Goal: Information Seeking & Learning: Learn about a topic

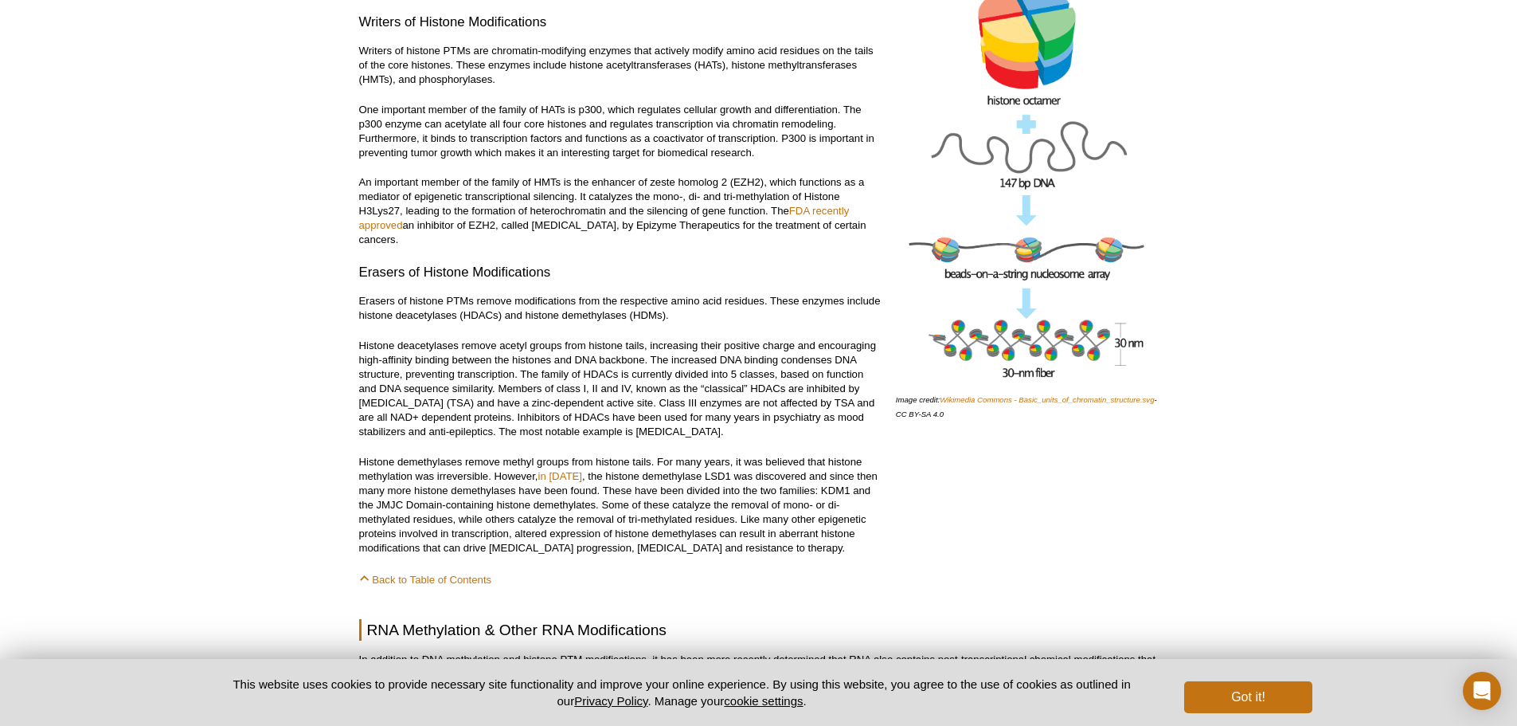
scroll to position [5913, 0]
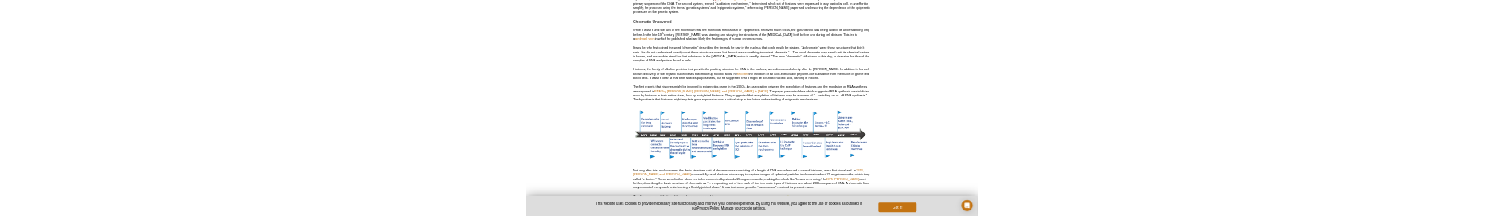
scroll to position [1411, 0]
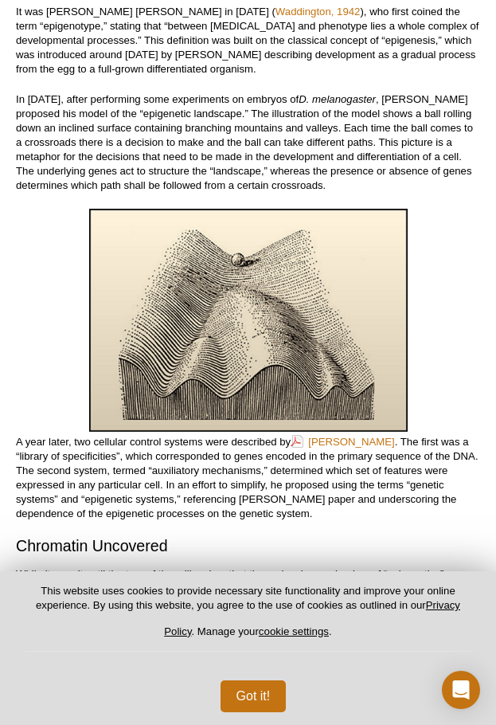
select select "[GEOGRAPHIC_DATA]"
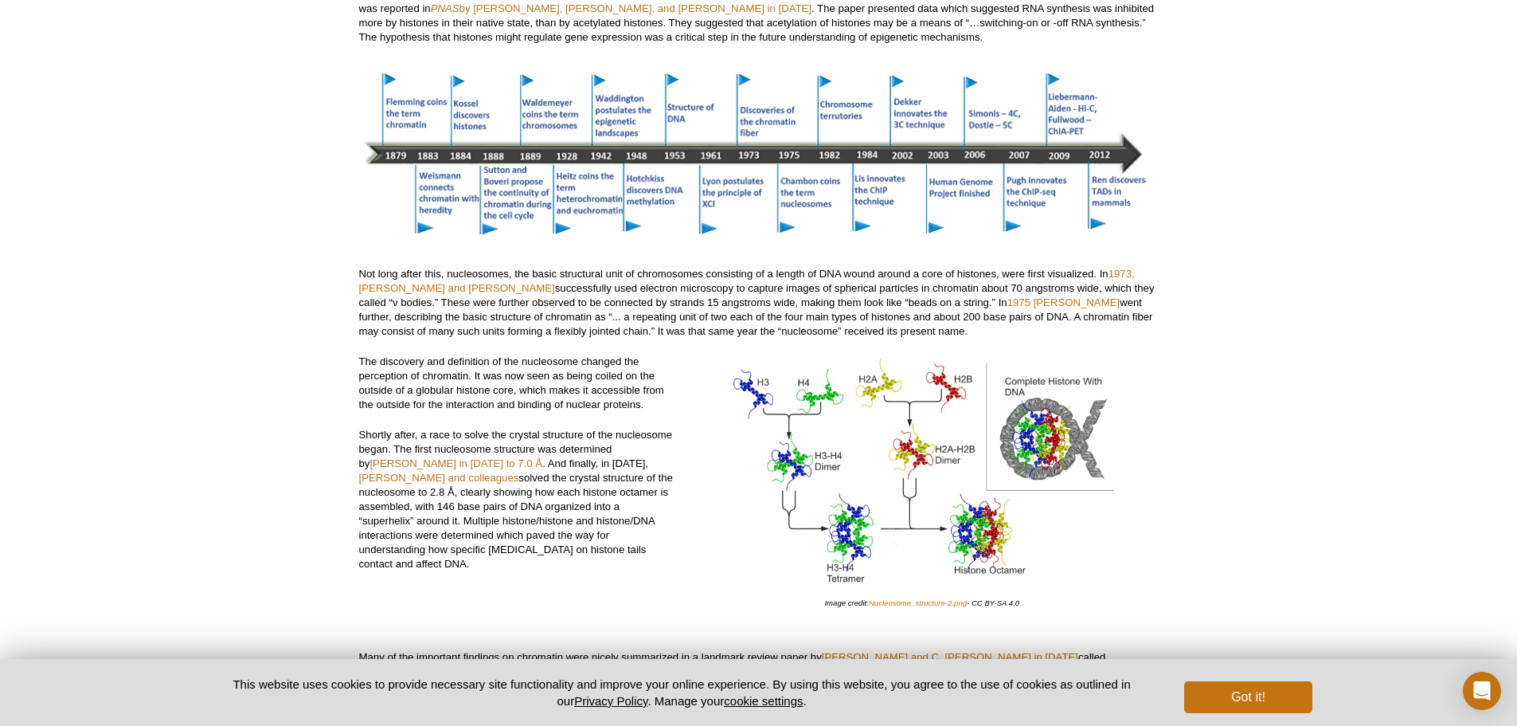
scroll to position [1730, 0]
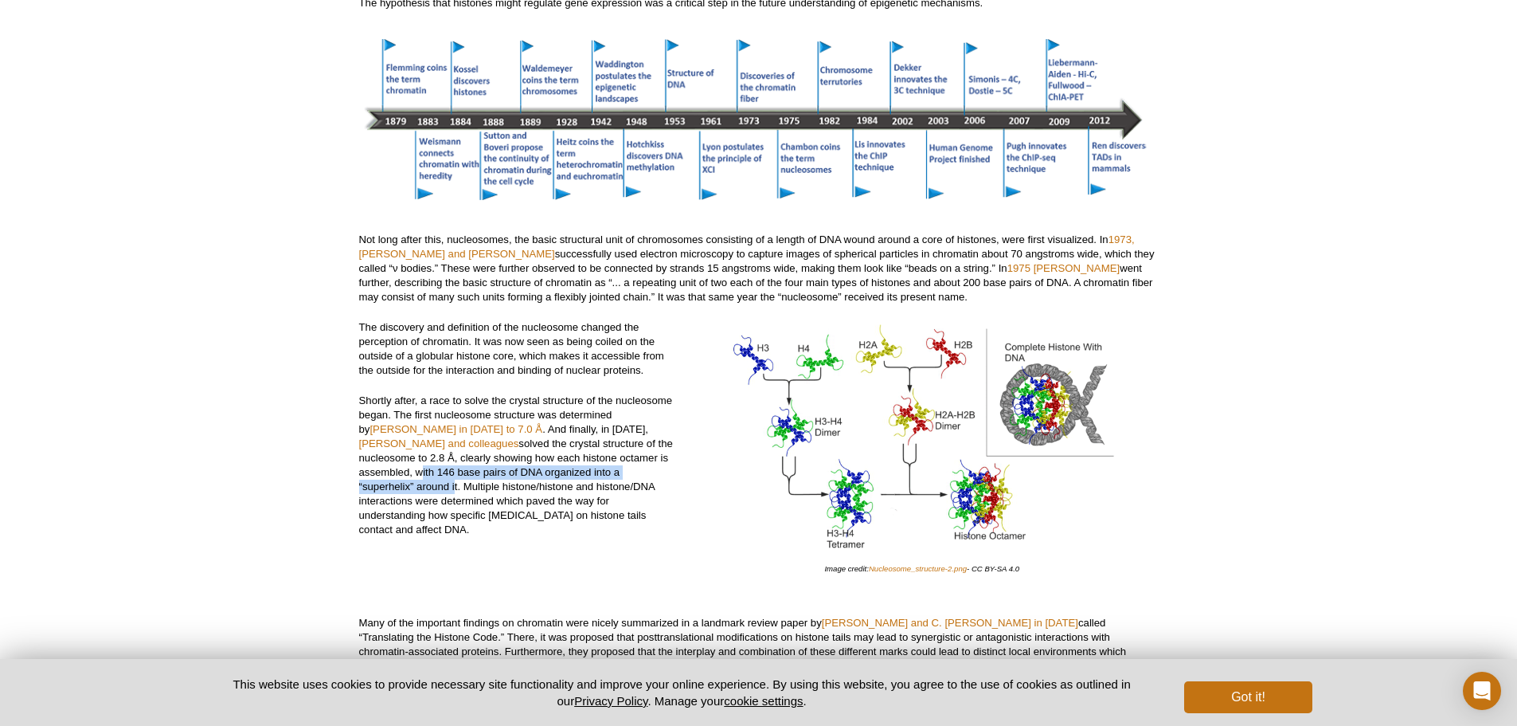
drag, startPoint x: 625, startPoint y: 458, endPoint x: 617, endPoint y: 470, distance: 14.4
click at [617, 470] on p "Shortly after, a race to solve the crystal structure of the nucleosome began. T…" at bounding box center [516, 464] width 315 height 143
click at [559, 505] on p "Shortly after, a race to solve the crystal structure of the nucleosome began. T…" at bounding box center [516, 464] width 315 height 143
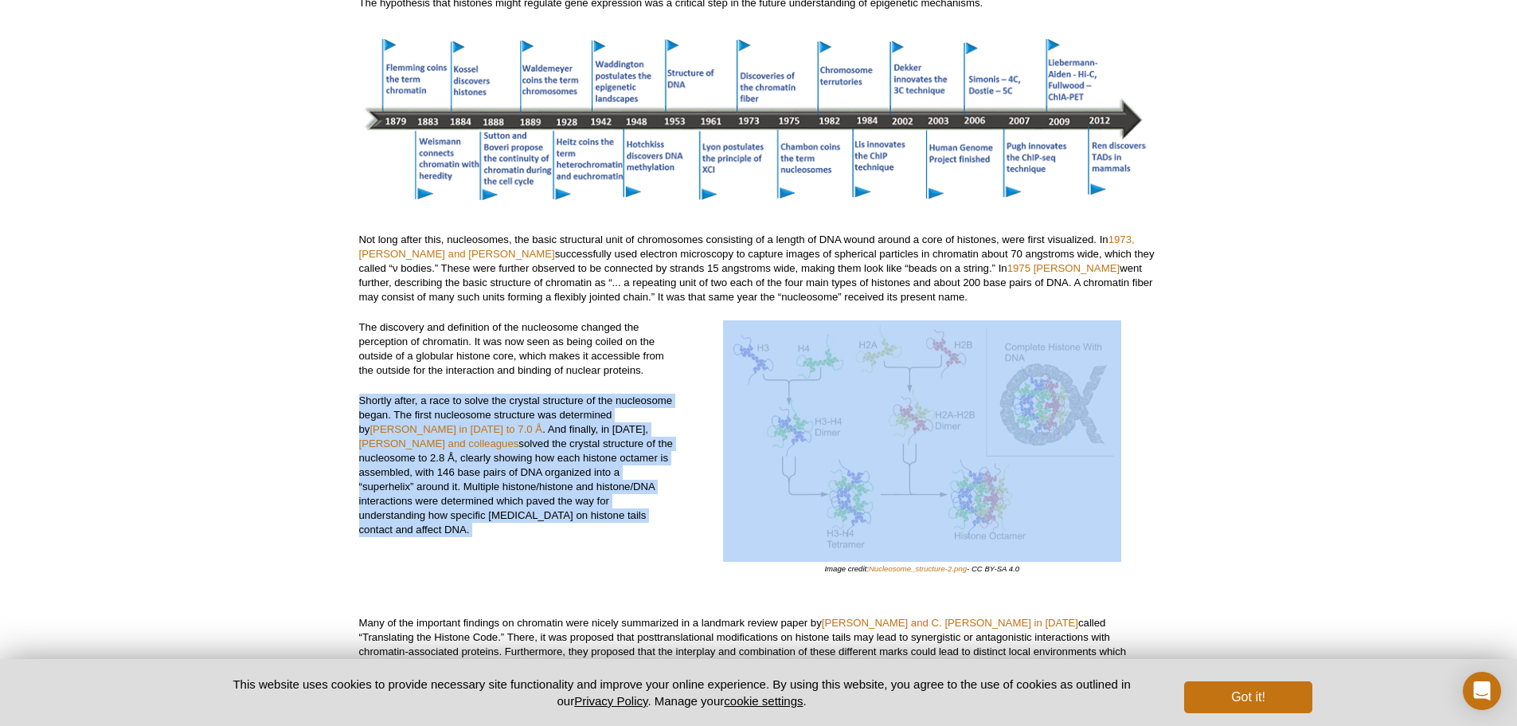
click at [559, 505] on p "Shortly after, a race to solve the crystal structure of the nucleosome began. T…" at bounding box center [516, 464] width 315 height 143
click at [575, 526] on div "The discovery and definition of the nucleosome changed the perception of chroma…" at bounding box center [516, 462] width 315 height 284
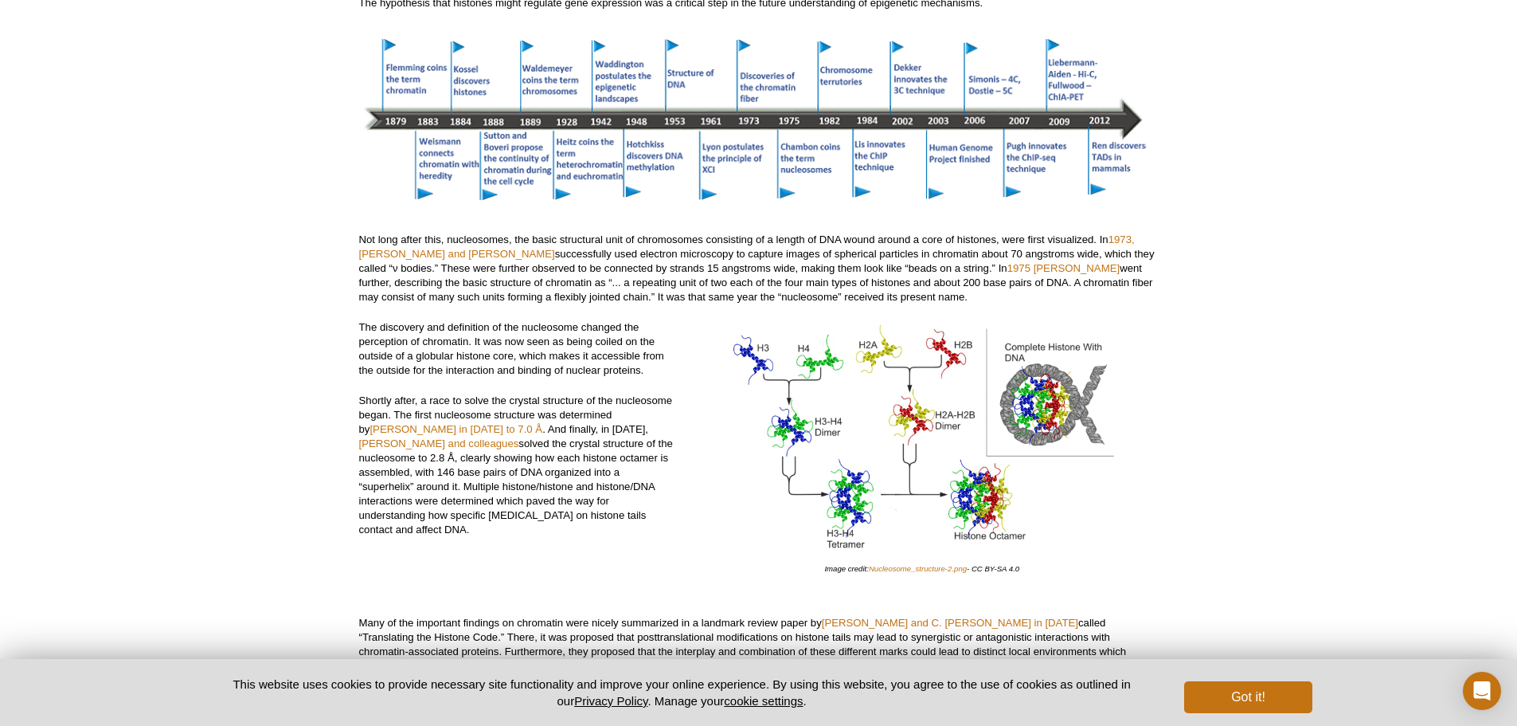
click at [398, 346] on p "The discovery and definition of the nucleosome changed the perception of chroma…" at bounding box center [516, 348] width 315 height 57
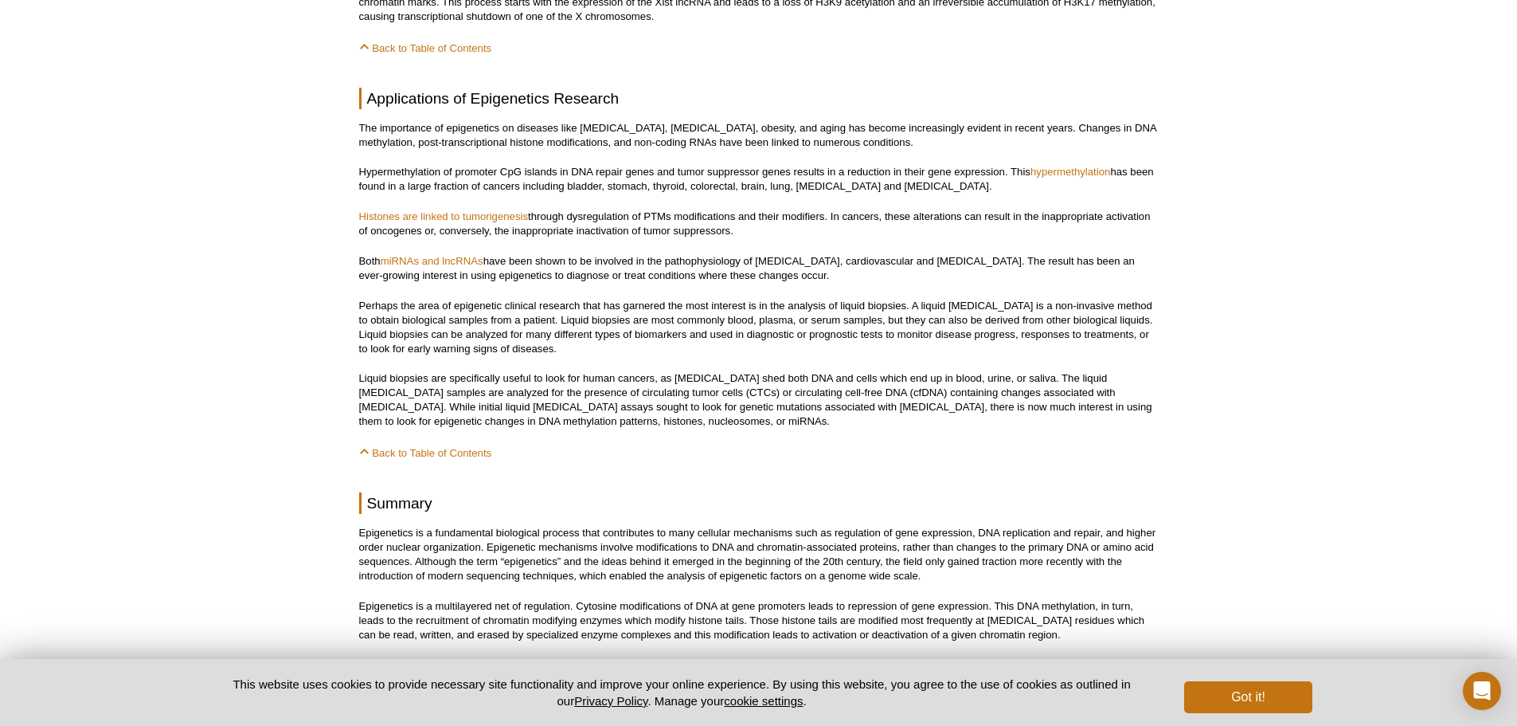
scroll to position [7782, 0]
